Goal: Task Accomplishment & Management: Use online tool/utility

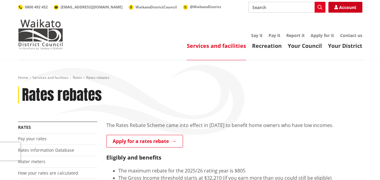
click at [343, 8] on link "Account" at bounding box center [345, 7] width 34 height 11
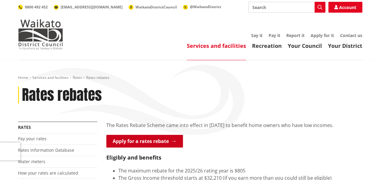
click at [141, 143] on link "Apply for a rates rebate" at bounding box center [144, 140] width 77 height 13
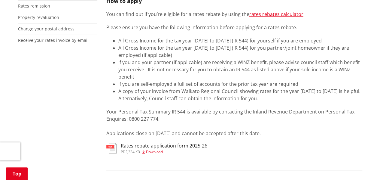
scroll to position [191, 0]
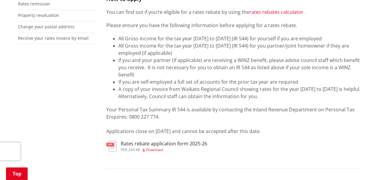
click at [272, 13] on link "rates rebates calculator" at bounding box center [276, 12] width 54 height 7
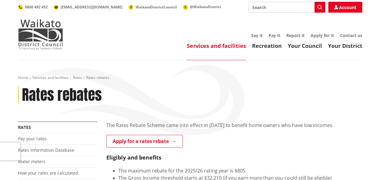
scroll to position [191, 0]
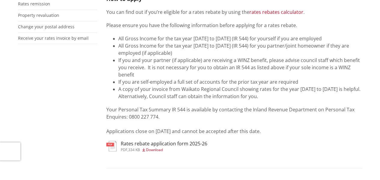
click at [265, 11] on link "rates rebates calculator" at bounding box center [276, 12] width 54 height 7
